Goal: Navigation & Orientation: Find specific page/section

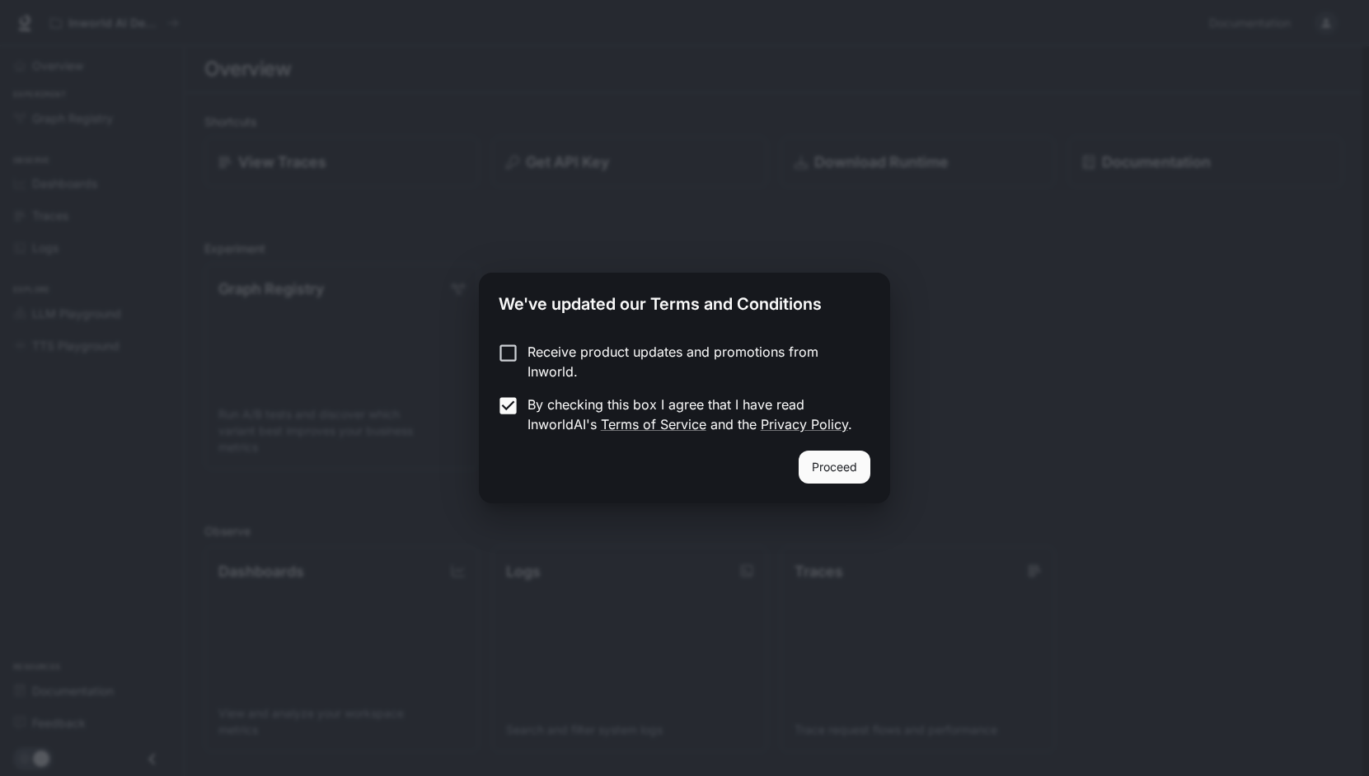
click at [828, 466] on button "Proceed" at bounding box center [835, 467] width 72 height 33
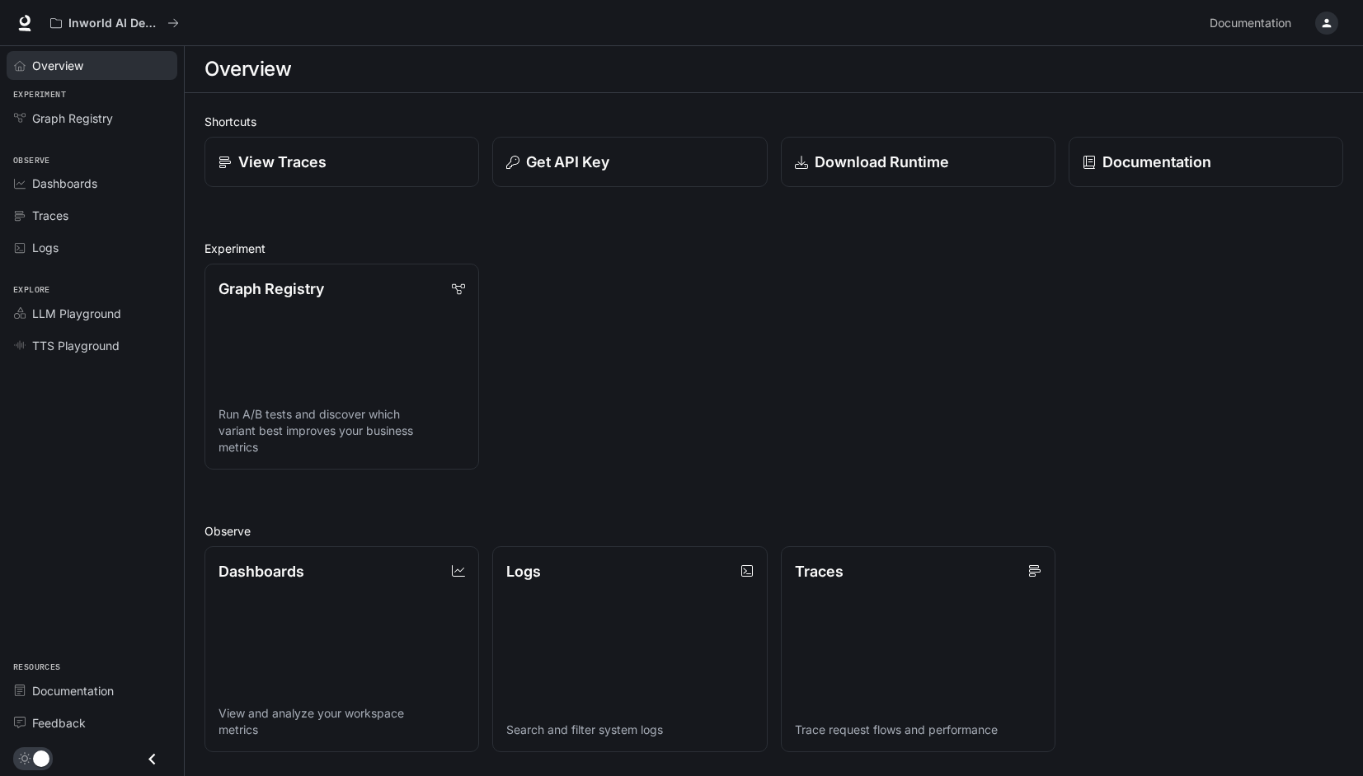
click at [73, 68] on span "Overview" at bounding box center [57, 65] width 51 height 17
click at [96, 181] on span "Dashboards" at bounding box center [64, 183] width 65 height 17
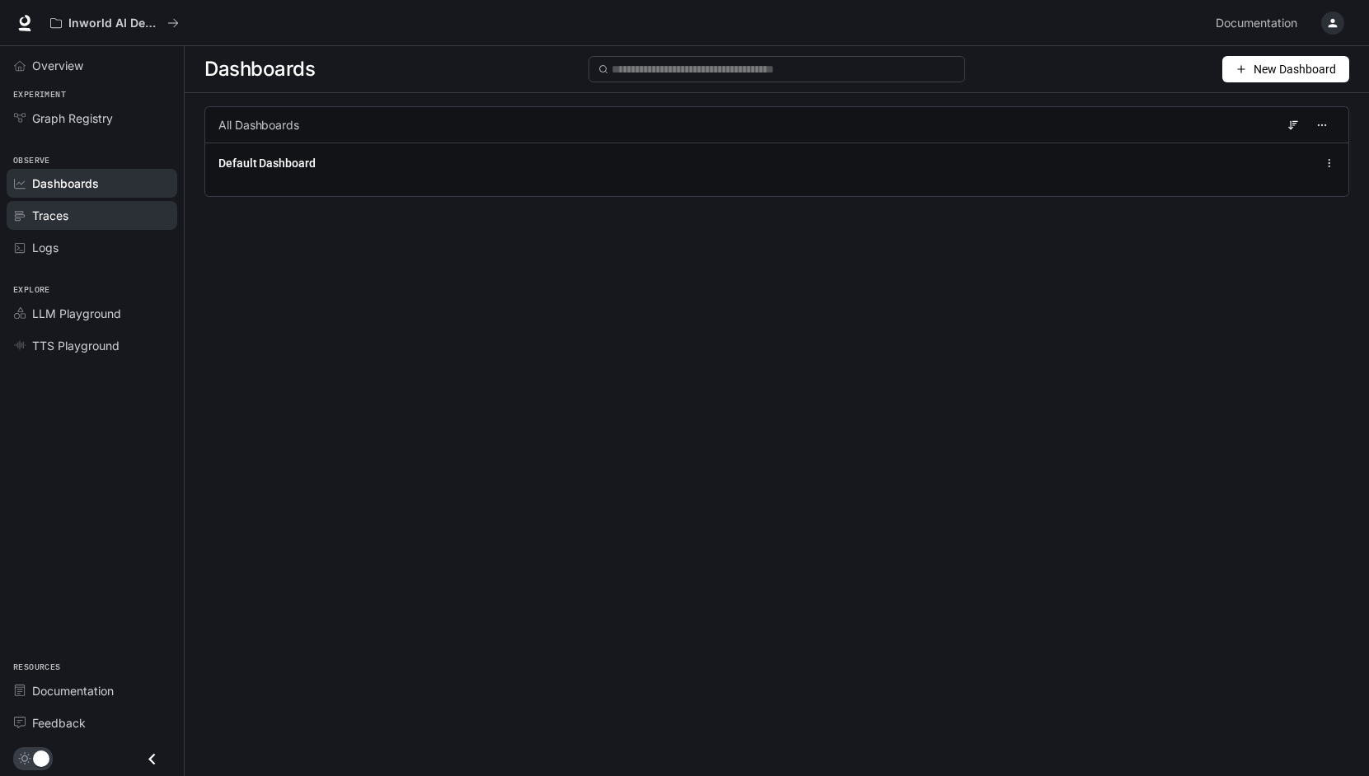
click at [86, 213] on div "Traces" at bounding box center [101, 215] width 138 height 17
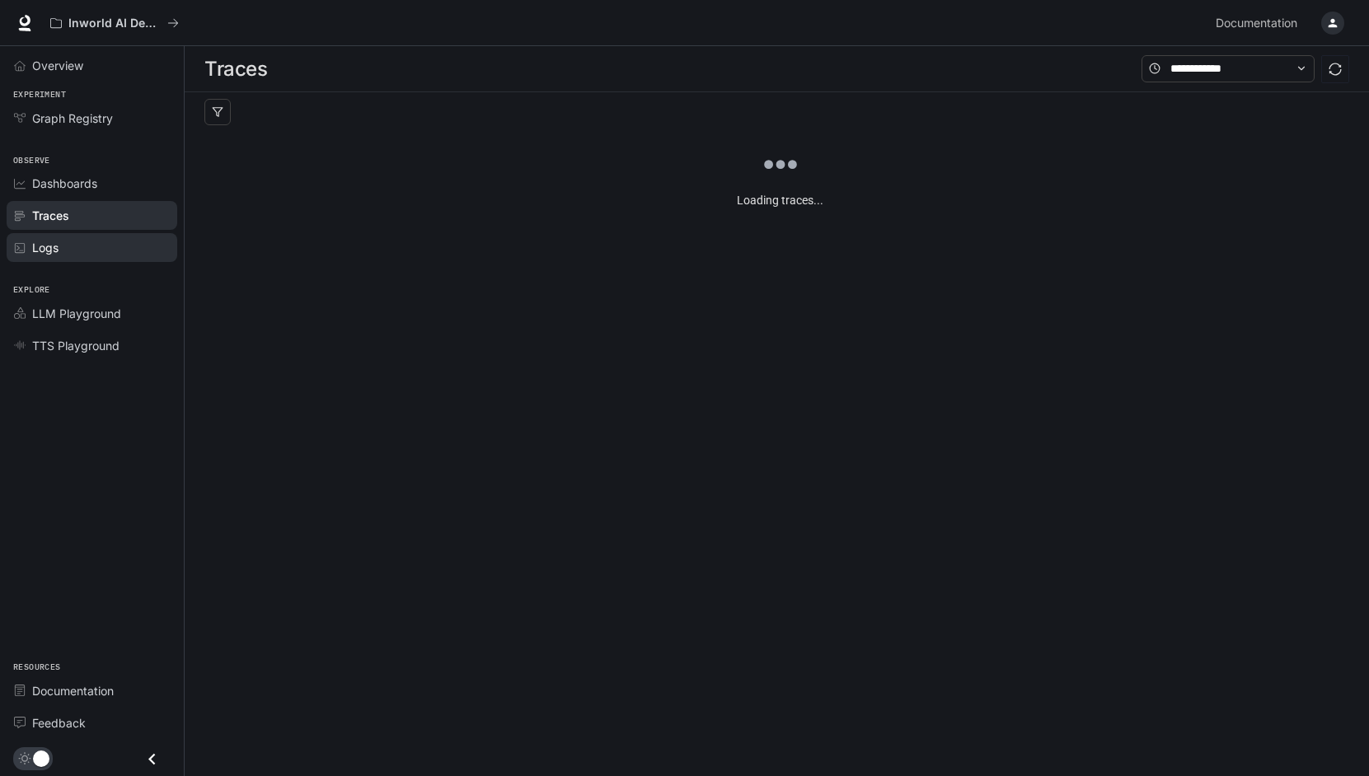
click at [84, 251] on div "Logs" at bounding box center [101, 247] width 138 height 17
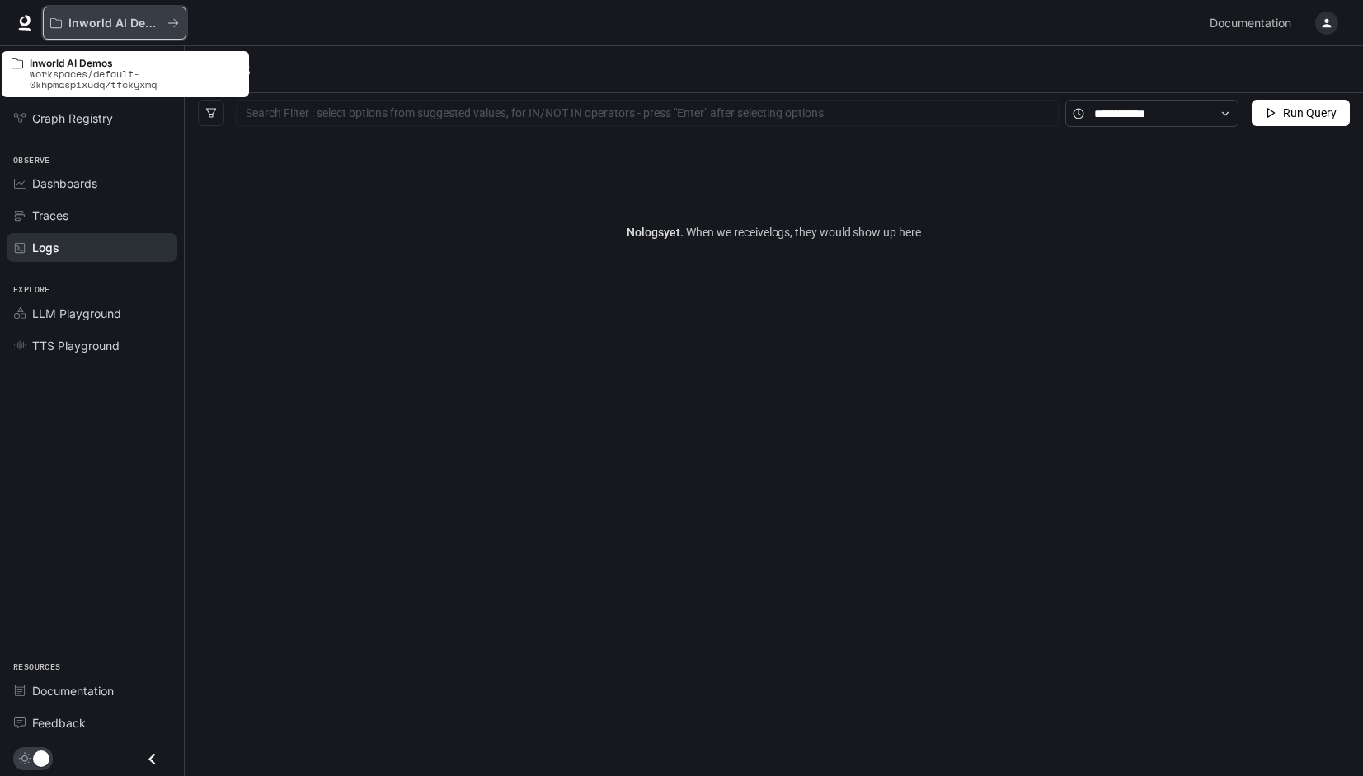
click at [119, 12] on button "Inworld AI Demos" at bounding box center [114, 23] width 143 height 33
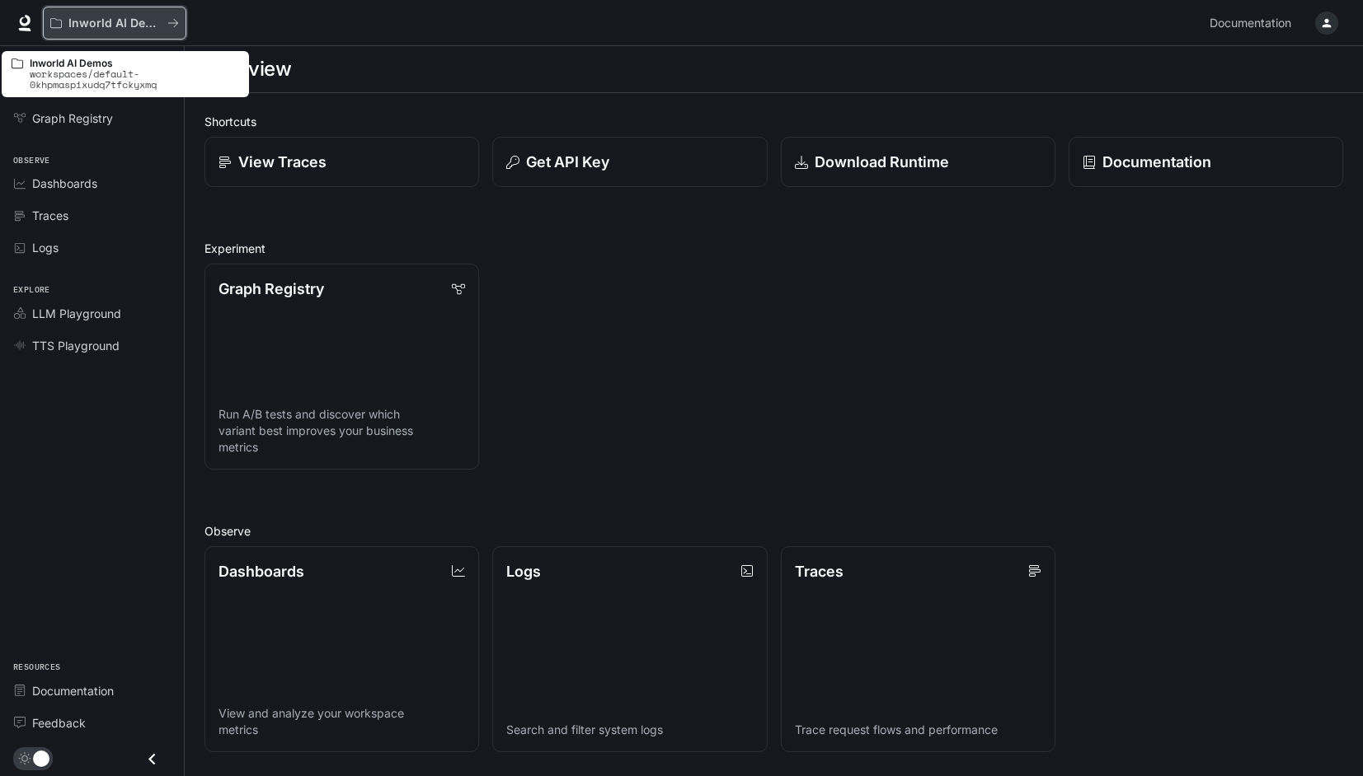
click at [78, 30] on button "Inworld AI Demos" at bounding box center [114, 23] width 143 height 33
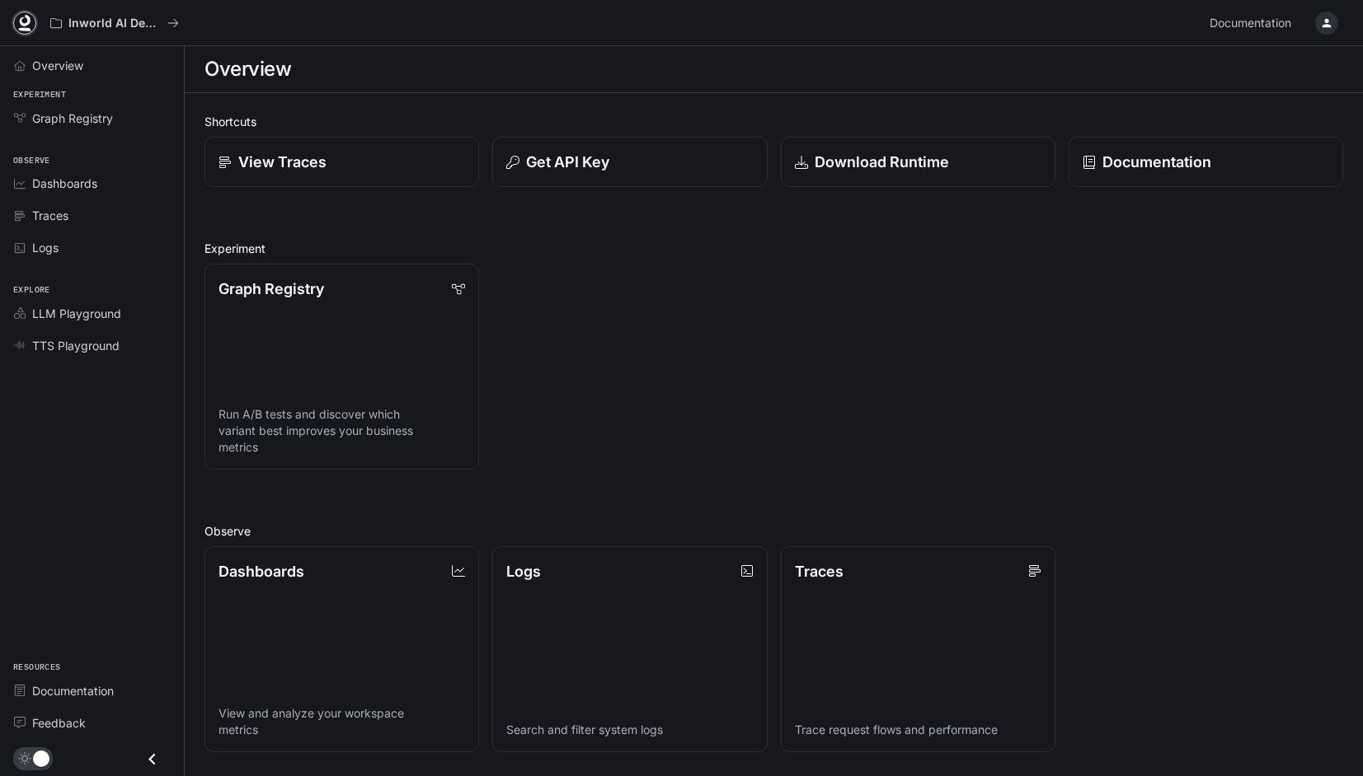
click at [23, 21] on icon at bounding box center [24, 23] width 16 height 16
